Goal: Use online tool/utility: Utilize a website feature to perform a specific function

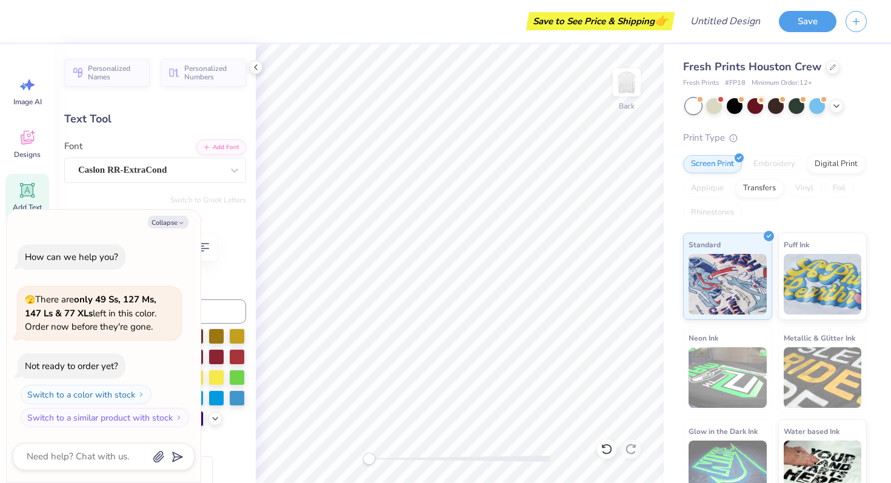
scroll to position [0, 1]
type textarea "x"
type textarea "A"
type textarea "x"
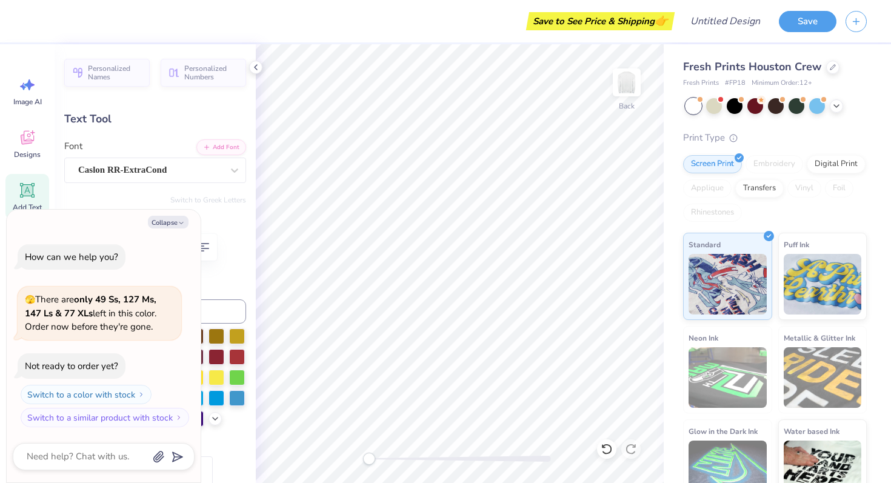
type textarea "A"
type textarea "x"
type textarea "Am"
type textarea "x"
type textarea "Amh"
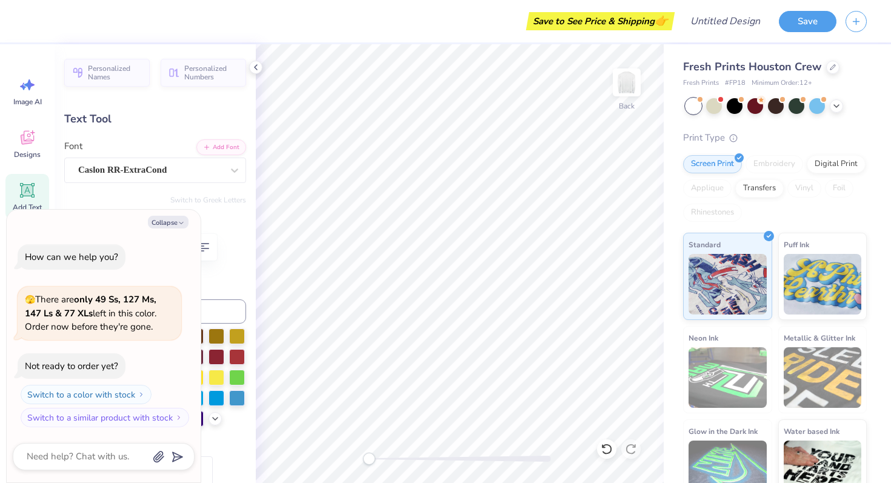
type textarea "x"
type textarea "Amher"
type textarea "x"
type textarea "Amher"
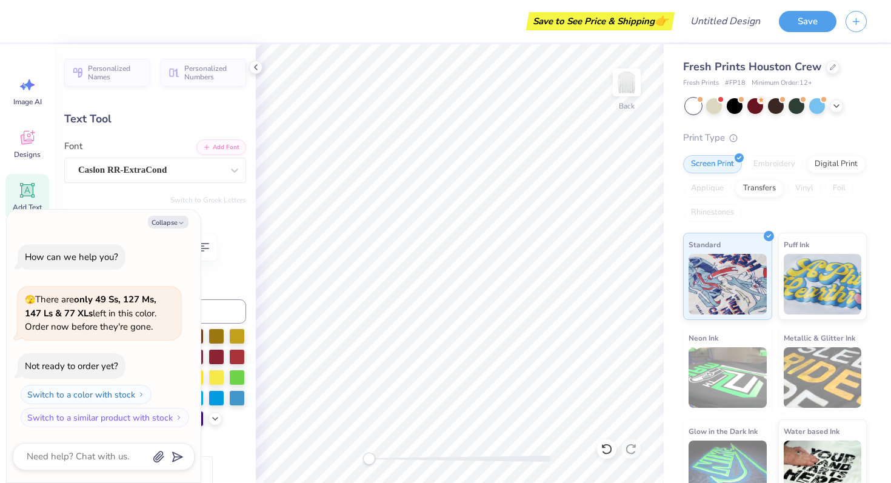
type textarea "x"
type textarea "Amhe"
type textarea "x"
type textarea "Amh"
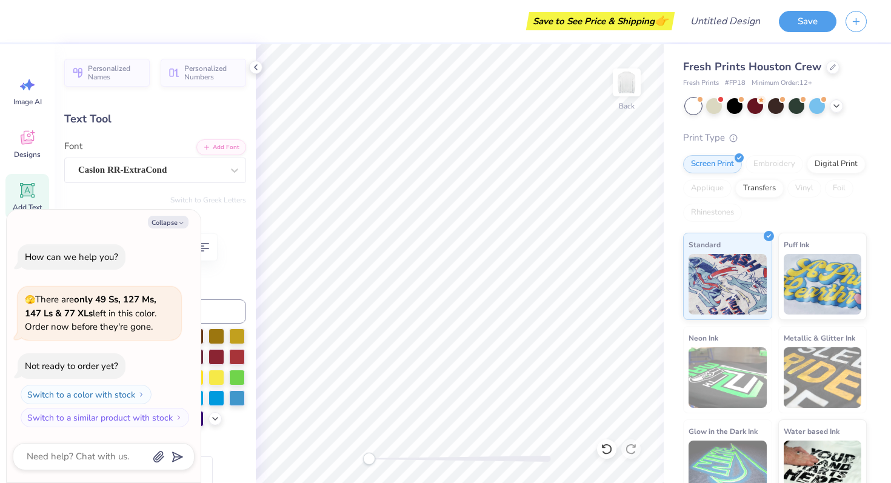
type textarea "x"
type textarea "Am"
type textarea "x"
type textarea "A"
type textarea "x"
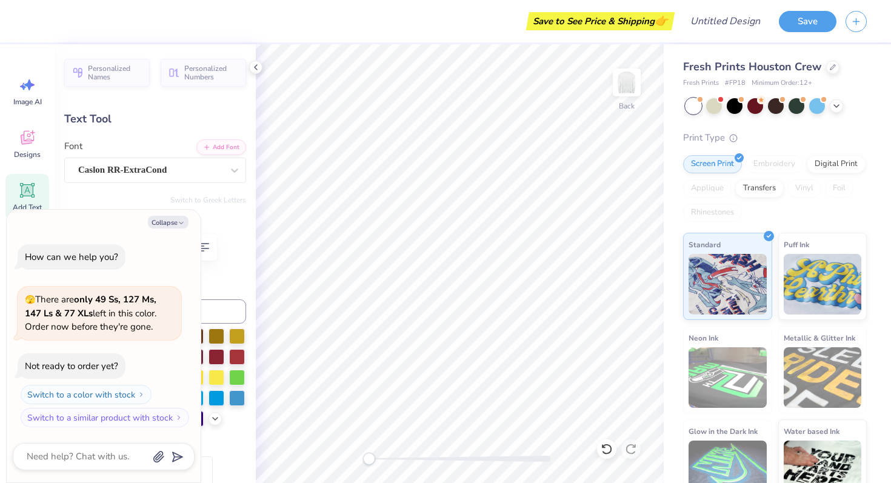
type textarea "AMHE"
type textarea "x"
type textarea "AMHERS"
type textarea "x"
type textarea "AMHERST"
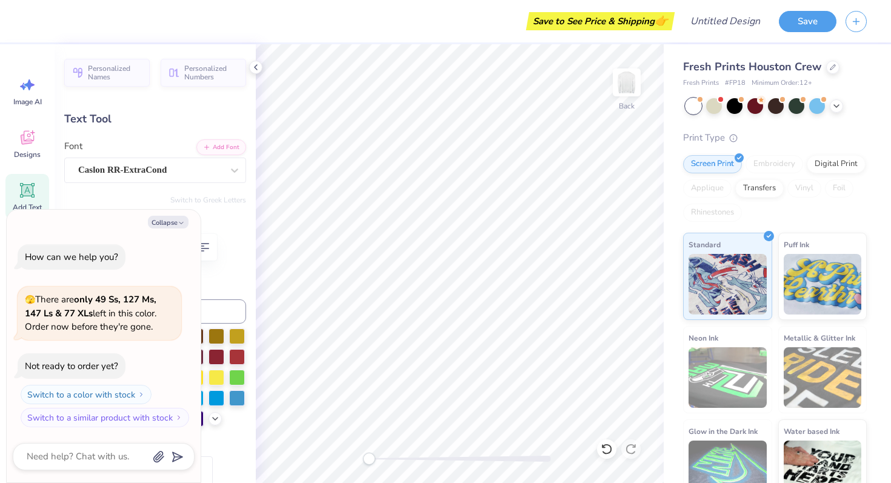
scroll to position [0, 1]
type textarea "x"
type input "10.92"
type input "4.01"
type input "3.77"
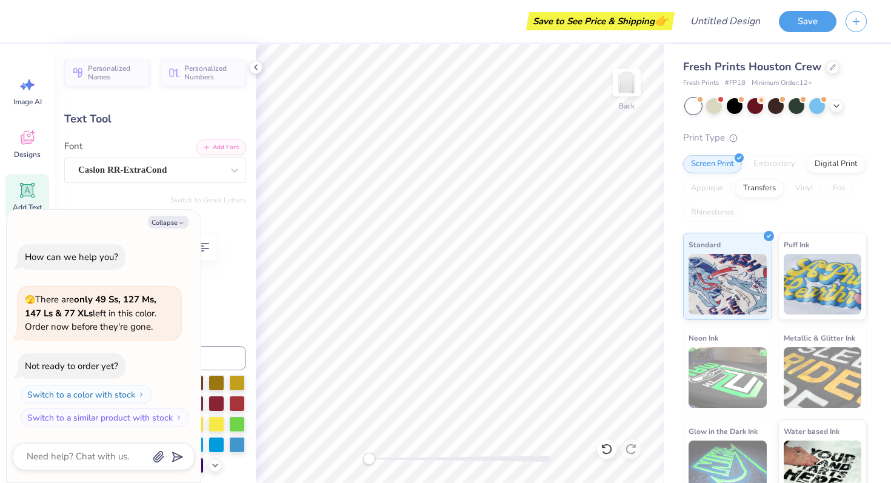
type textarea "x"
type textarea "M DATE"
type textarea "x"
type textarea "MO DATE"
type textarea "x"
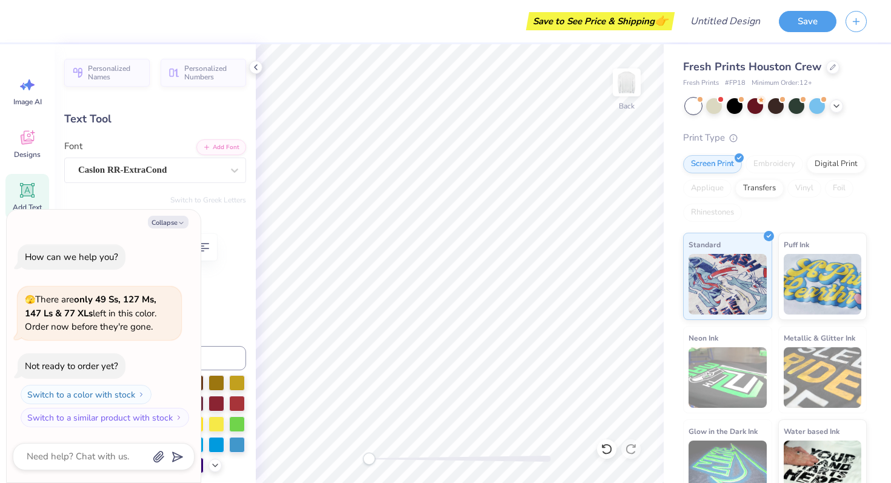
type textarea "MOC DATE"
type textarea "x"
type textarea "MOCK DATE"
type textarea "x"
type textarea "MOCK T"
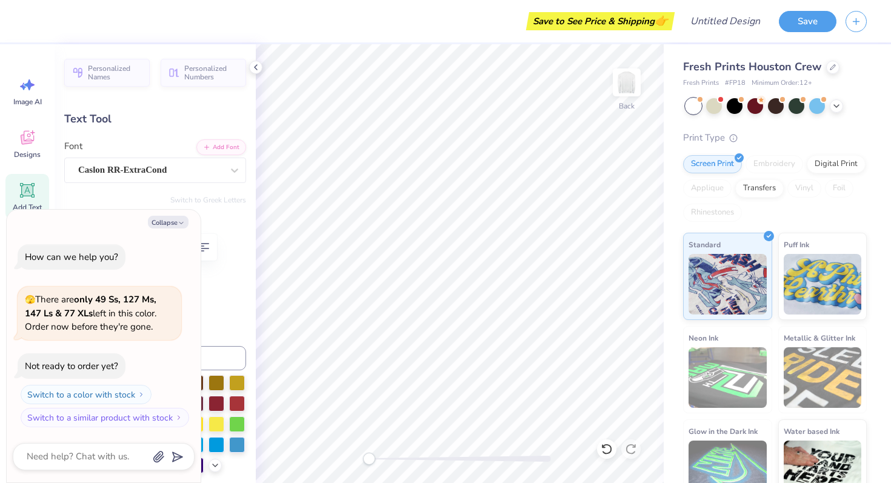
type textarea "x"
type textarea "MOCK TR"
type textarea "x"
type textarea "MOCK TRI"
type textarea "x"
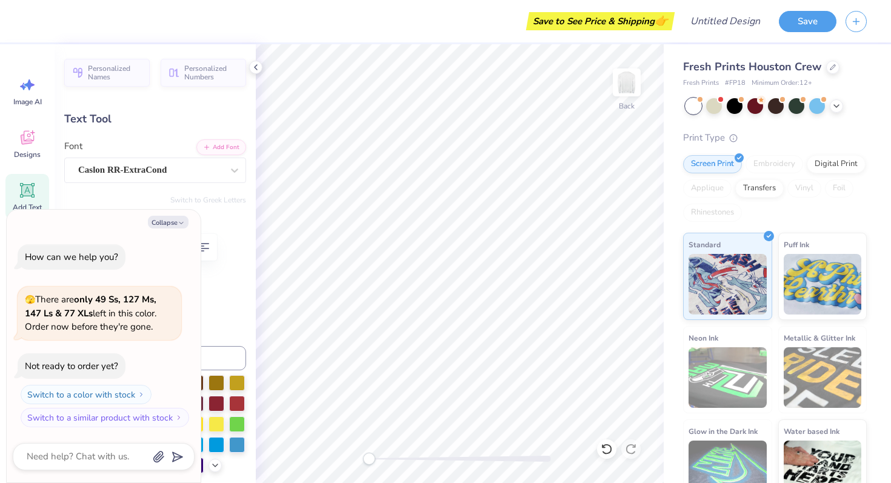
type textarea "MOCK TRIA"
type textarea "x"
type textarea "MOCK TRIAL"
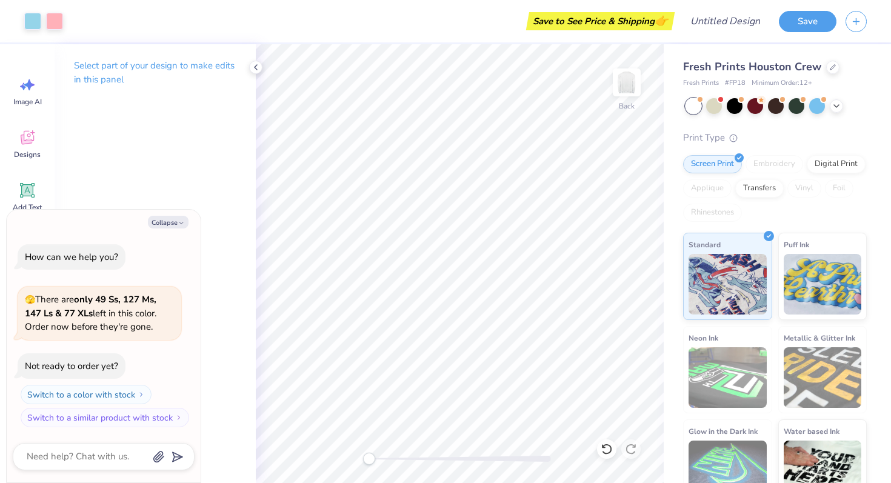
type textarea "x"
